Goal: Transaction & Acquisition: Book appointment/travel/reservation

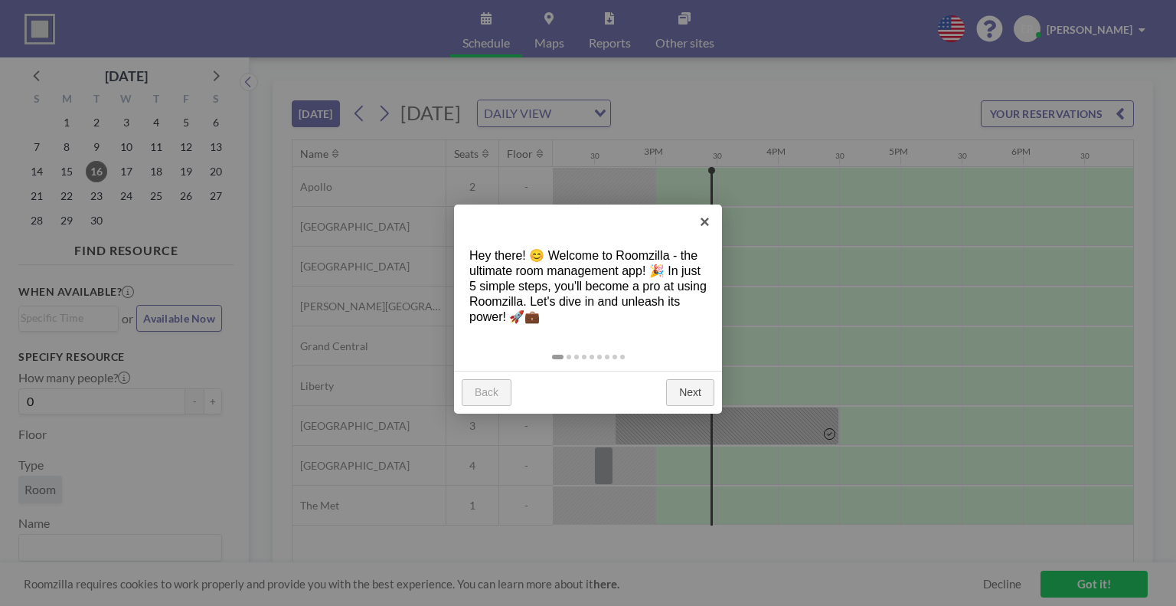
scroll to position [0, 1776]
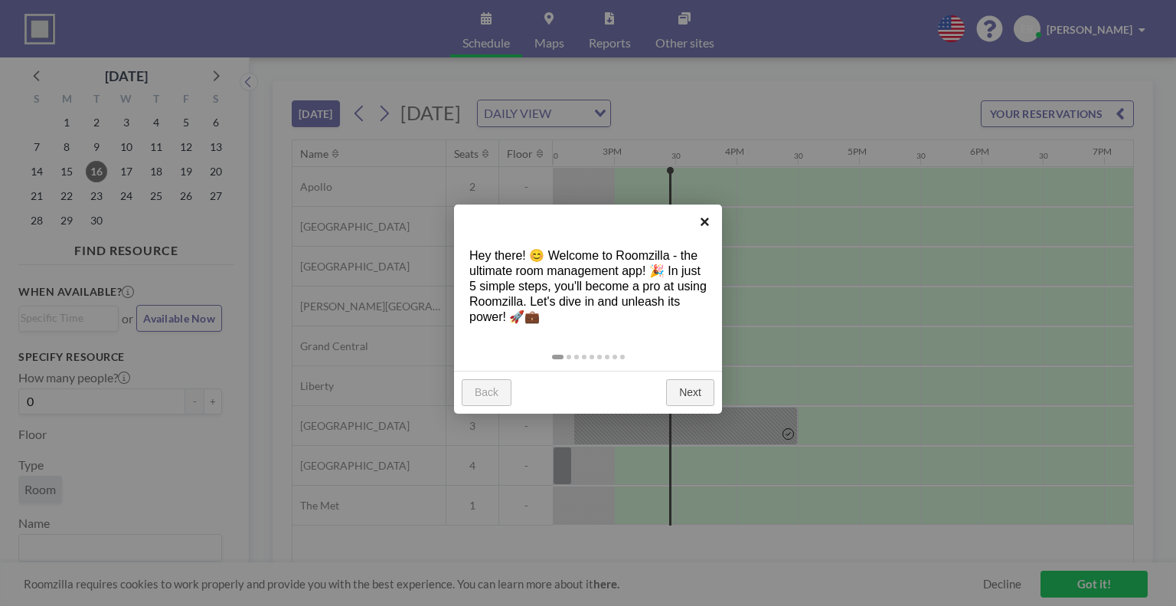
click at [704, 217] on link "×" at bounding box center [705, 221] width 34 height 34
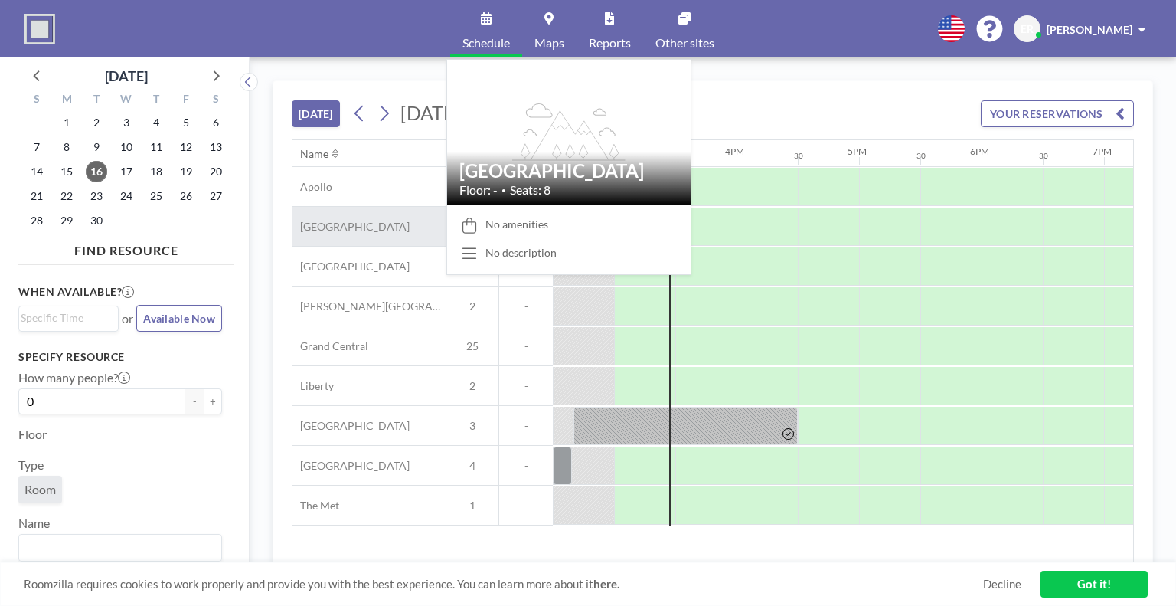
click at [371, 226] on span "[GEOGRAPHIC_DATA]" at bounding box center [350, 227] width 117 height 14
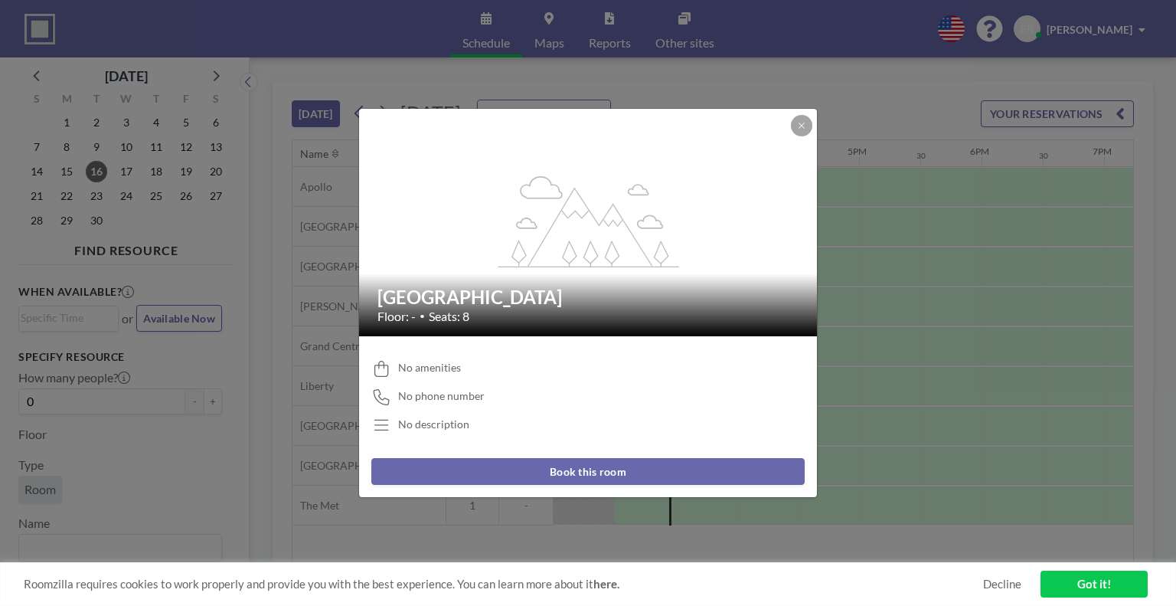
click at [570, 471] on button "Book this room" at bounding box center [587, 471] width 433 height 27
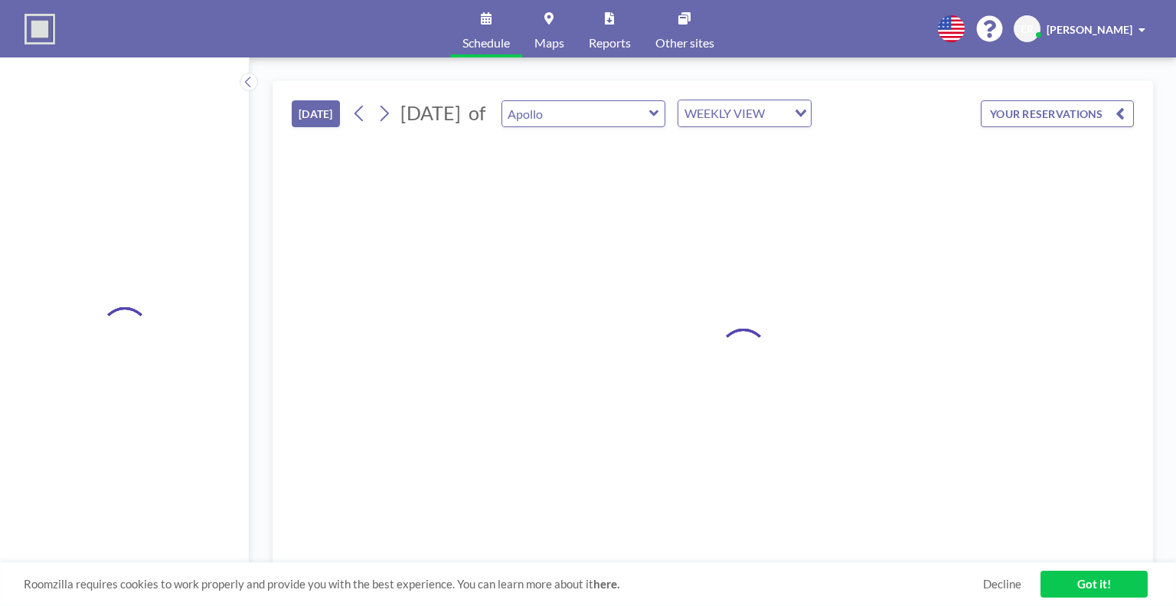
type input "[GEOGRAPHIC_DATA]"
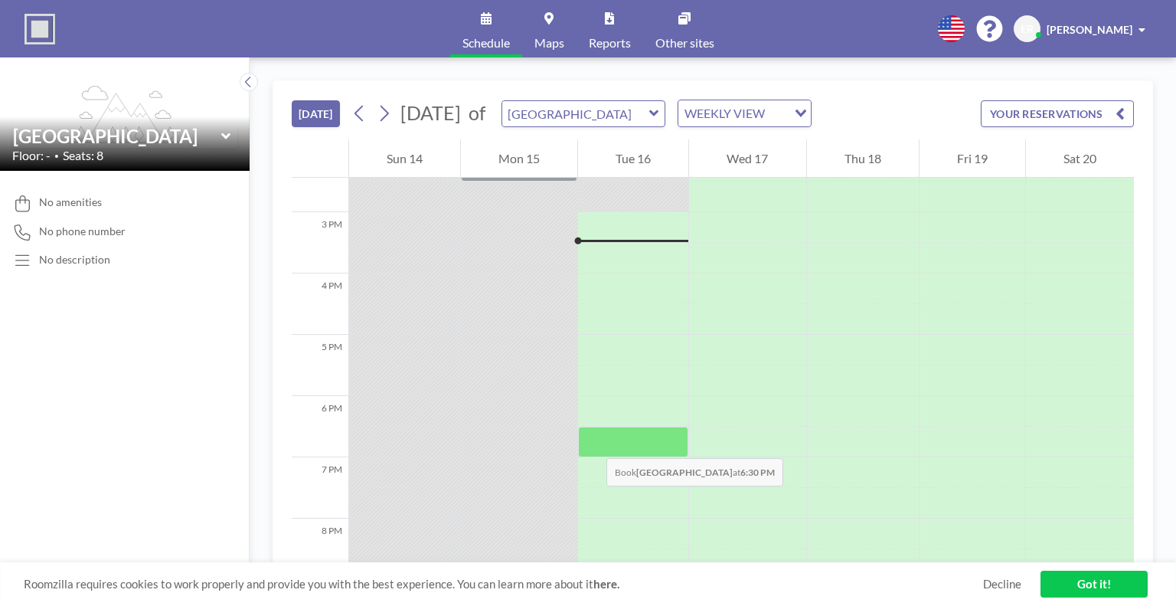
scroll to position [888, 0]
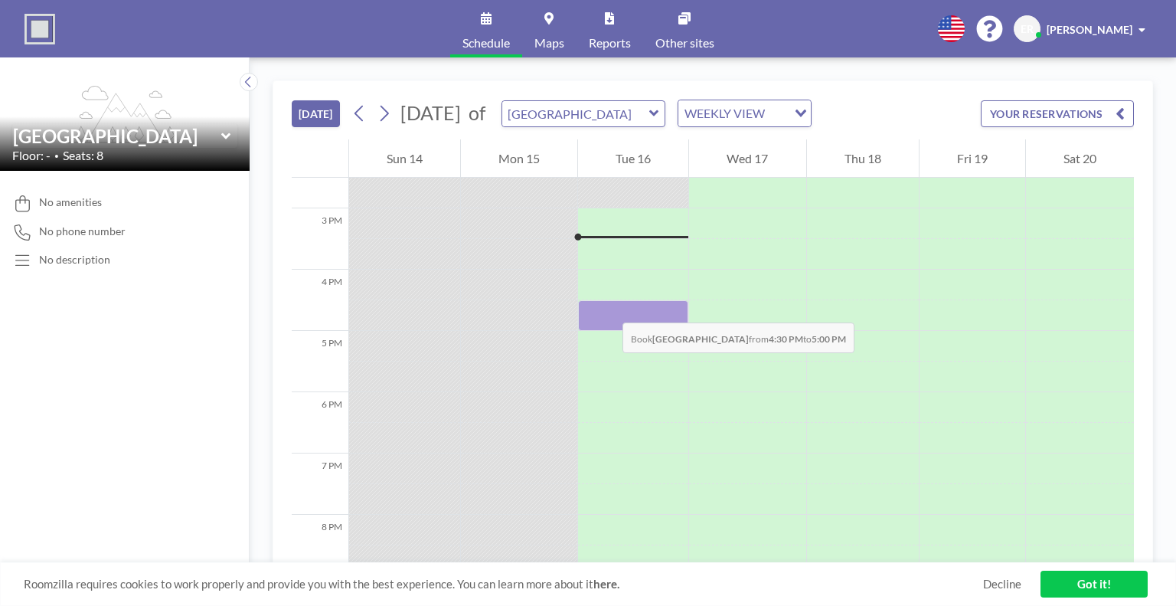
click at [607, 307] on div at bounding box center [633, 315] width 110 height 31
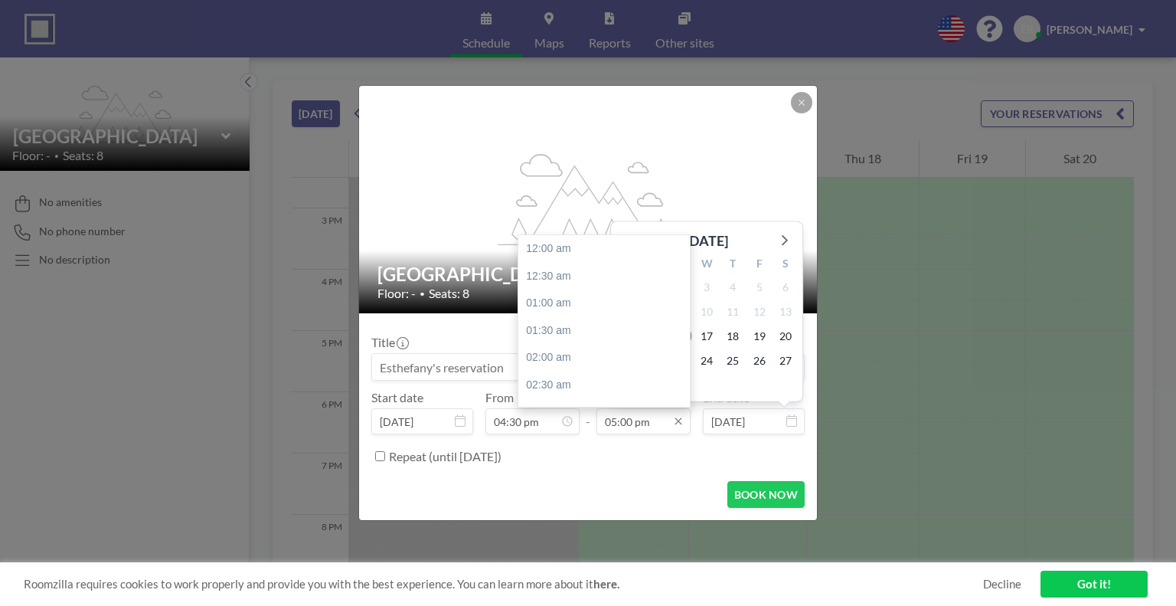
scroll to position [926, 0]
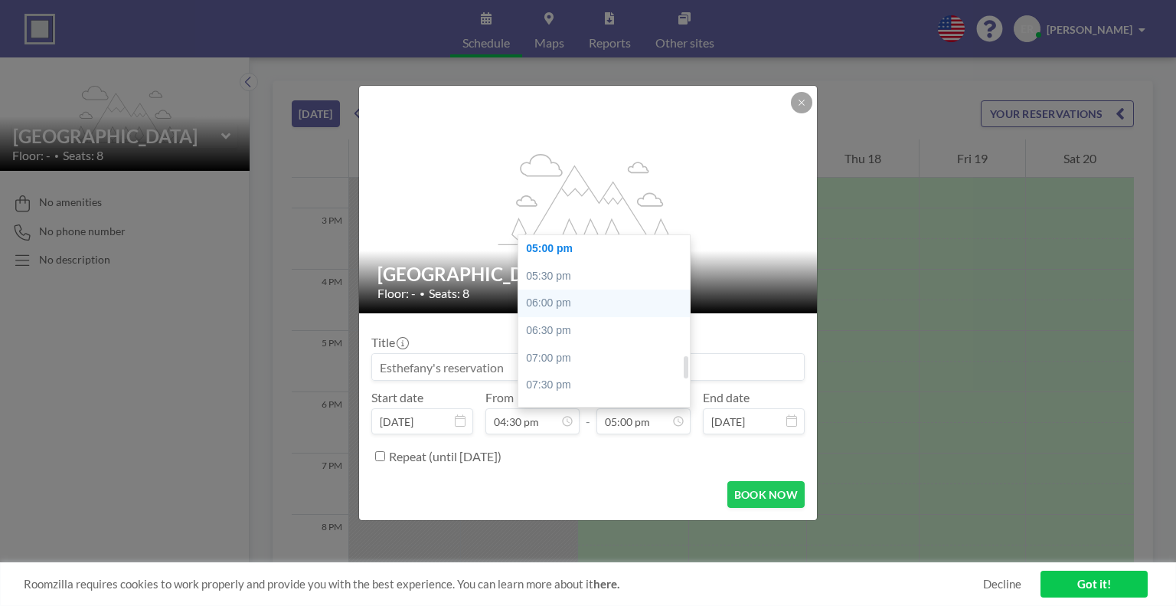
click at [576, 308] on div "06:00 pm" at bounding box center [607, 303] width 179 height 28
type input "06:00 pm"
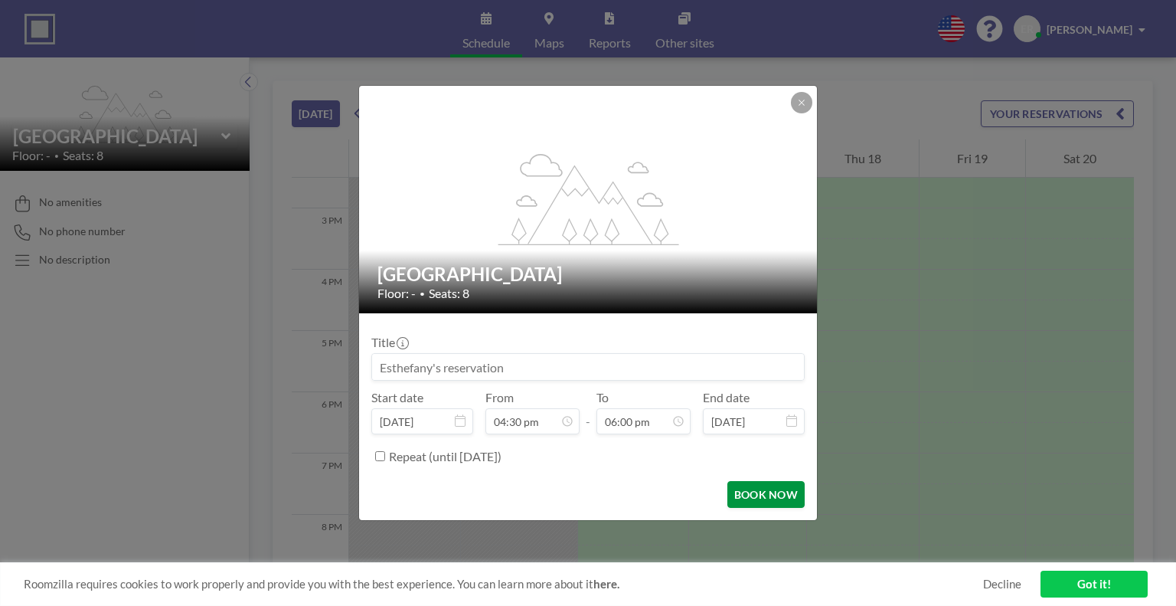
scroll to position [982, 0]
click at [756, 490] on button "BOOK NOW" at bounding box center [765, 494] width 77 height 27
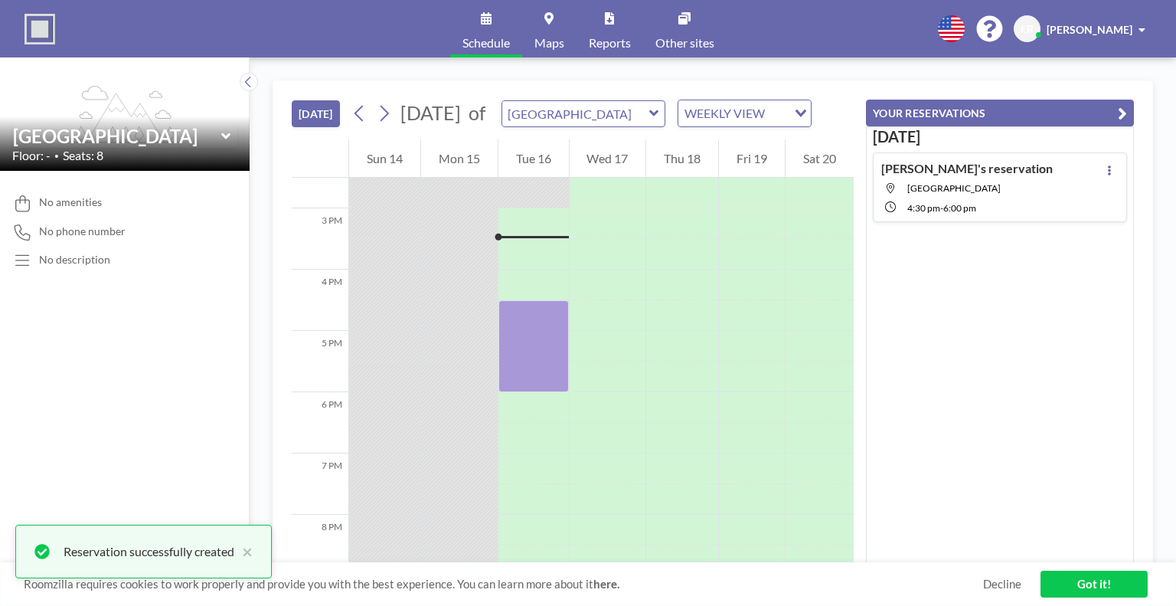
click at [1077, 576] on link "Got it!" at bounding box center [1094, 583] width 107 height 27
